Goal: Find specific page/section: Find specific page/section

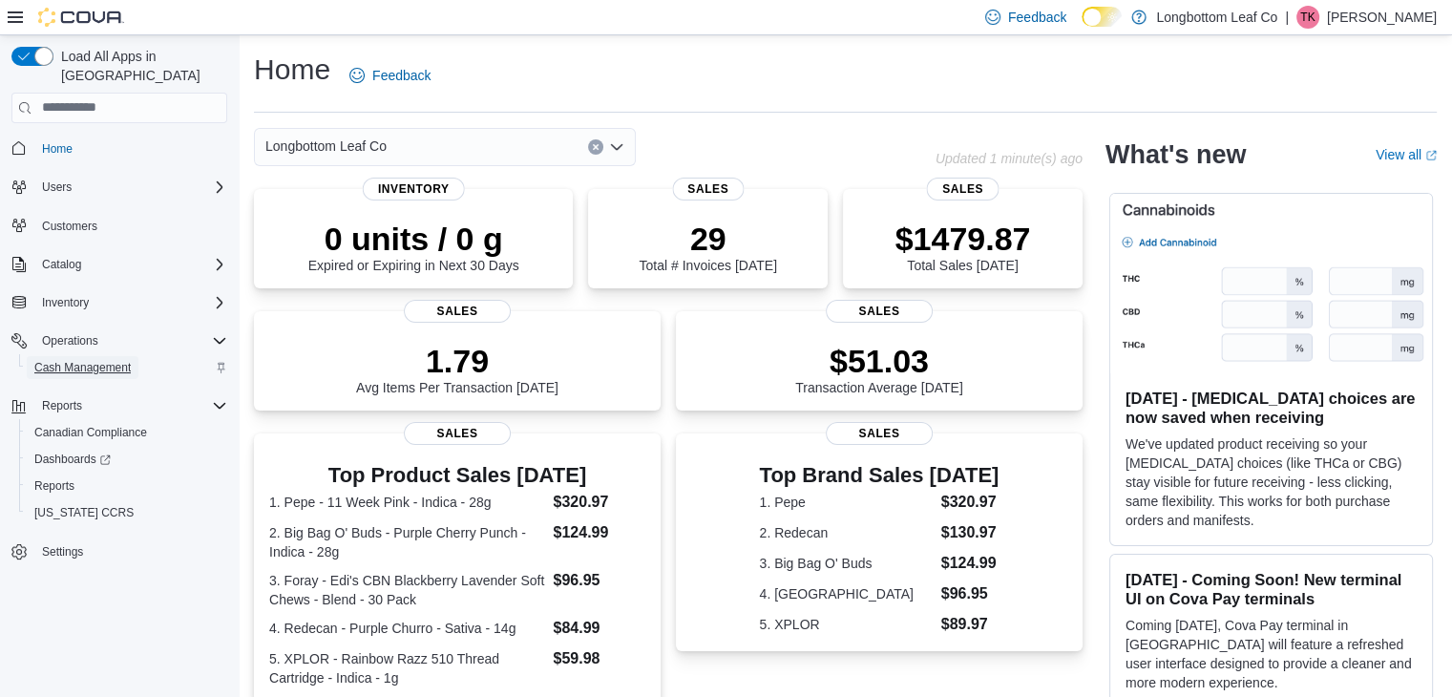
click at [107, 360] on span "Cash Management" at bounding box center [82, 367] width 96 height 15
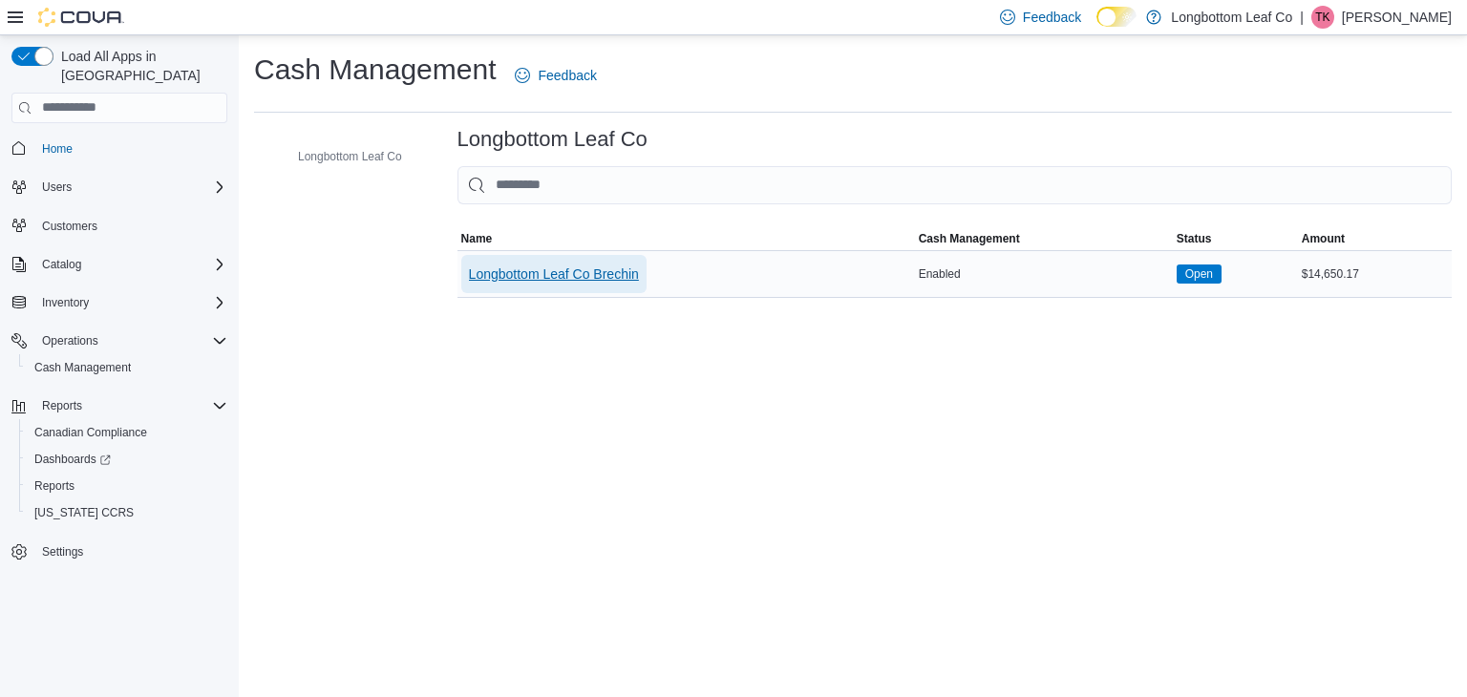
click at [590, 269] on span "Longbottom Leaf Co Brechin" at bounding box center [554, 273] width 170 height 19
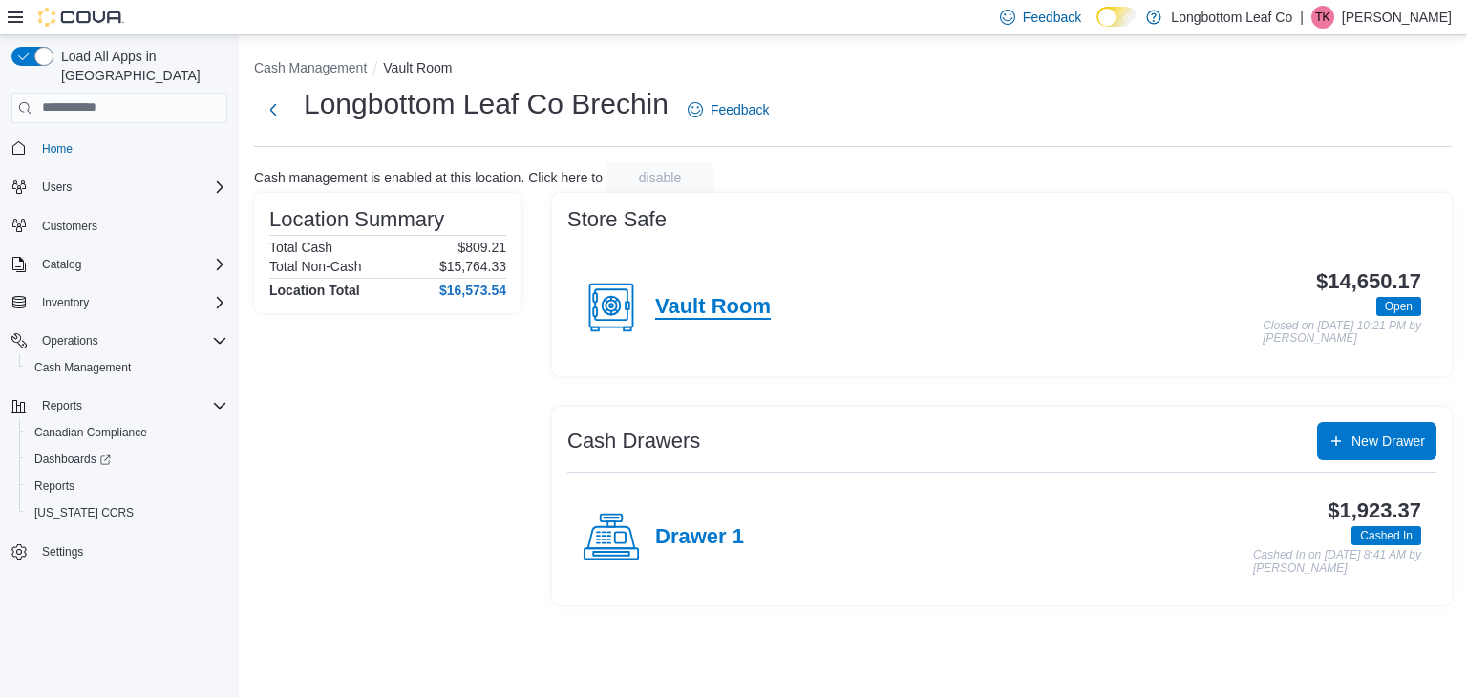
click at [733, 310] on h4 "Vault Room" at bounding box center [713, 307] width 116 height 25
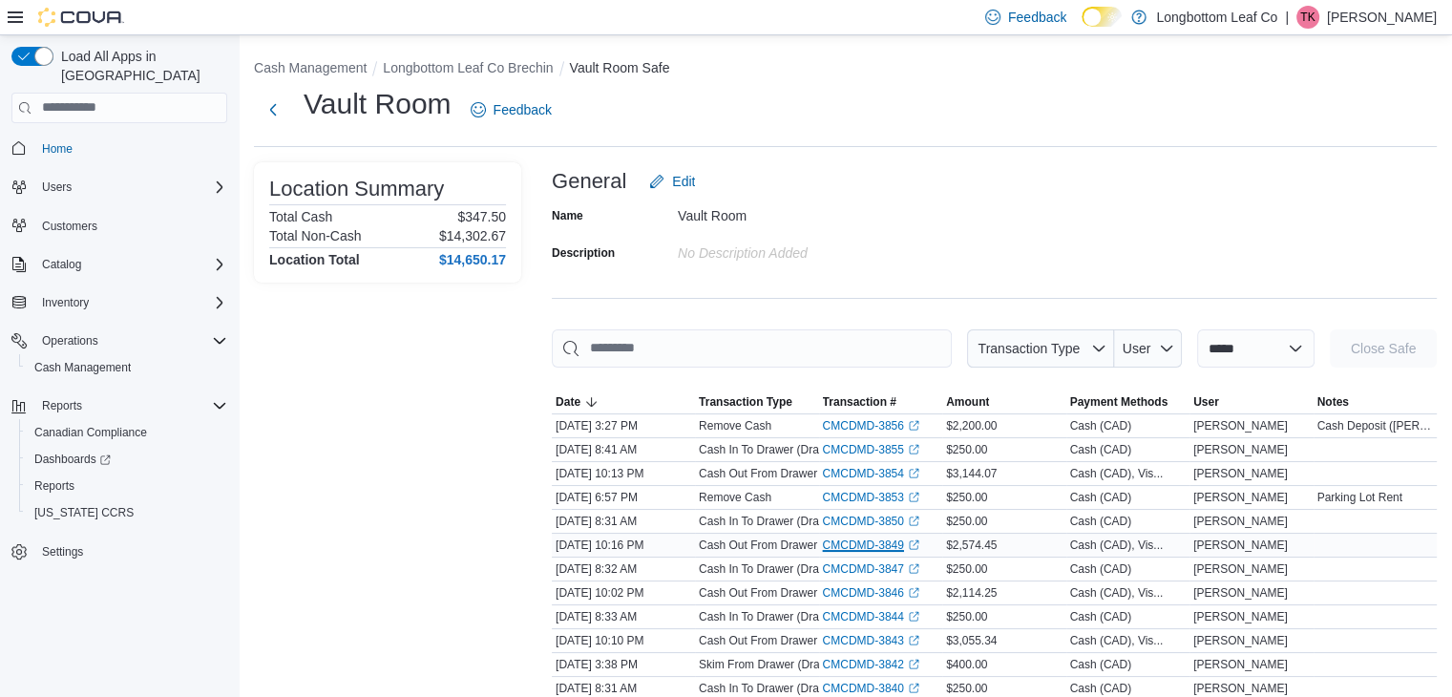
click at [871, 545] on link "CMCDMD-3849 (opens in a new tab or window)" at bounding box center [871, 545] width 96 height 15
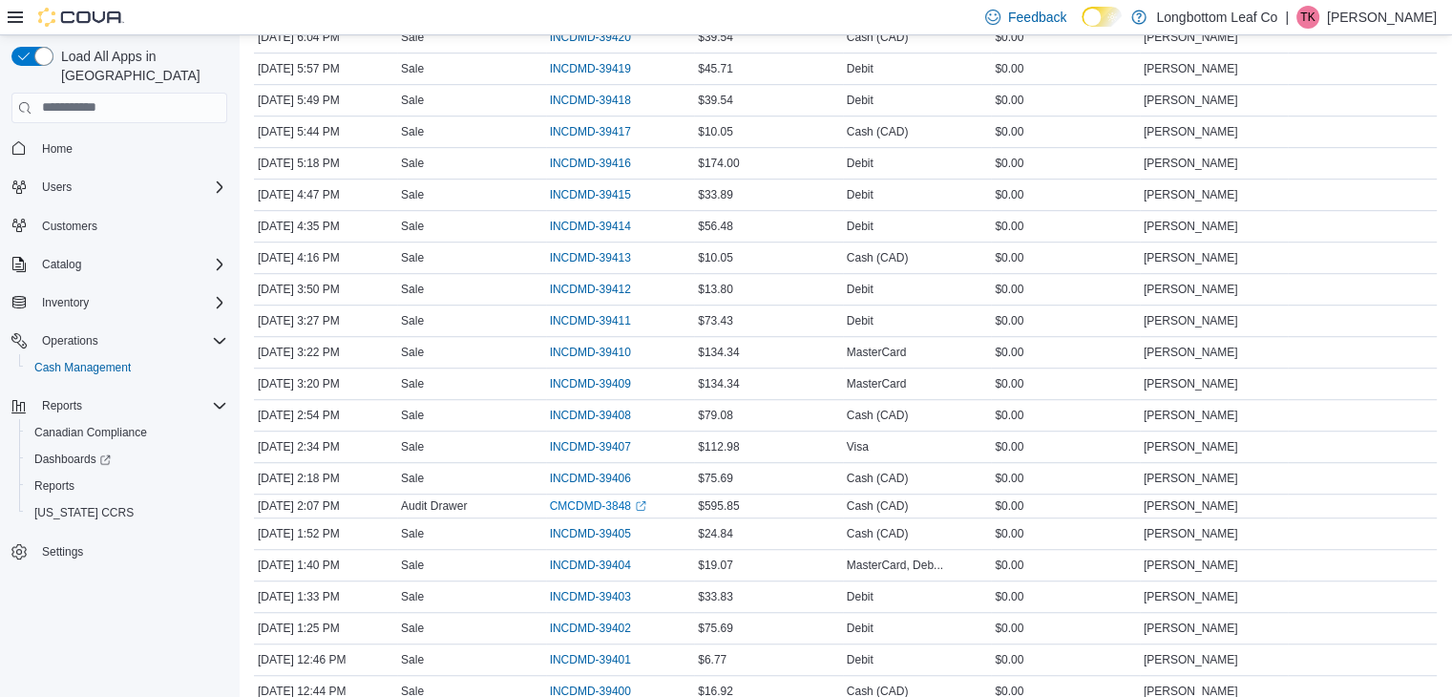
scroll to position [1153, 0]
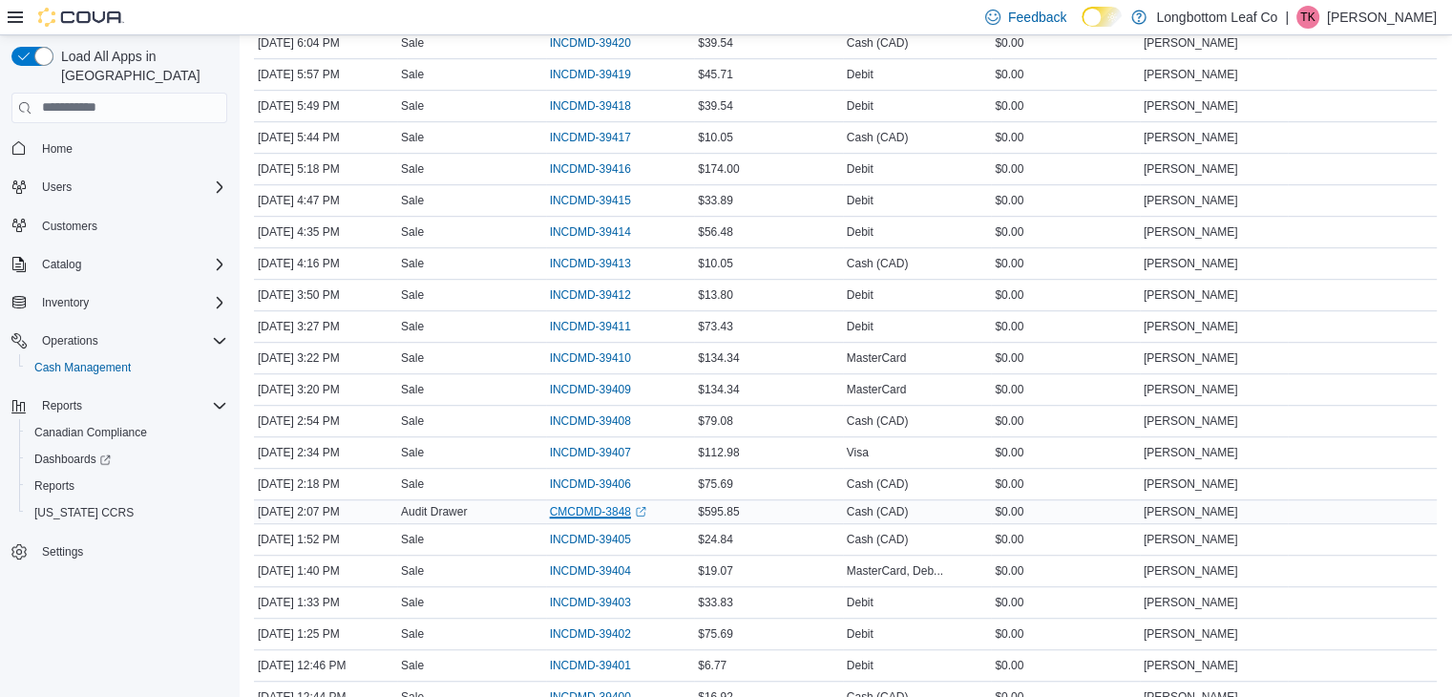
click at [613, 504] on link "CMCDMD-3848 (opens in a new tab or window)" at bounding box center [598, 511] width 96 height 15
